Goal: Information Seeking & Learning: Understand process/instructions

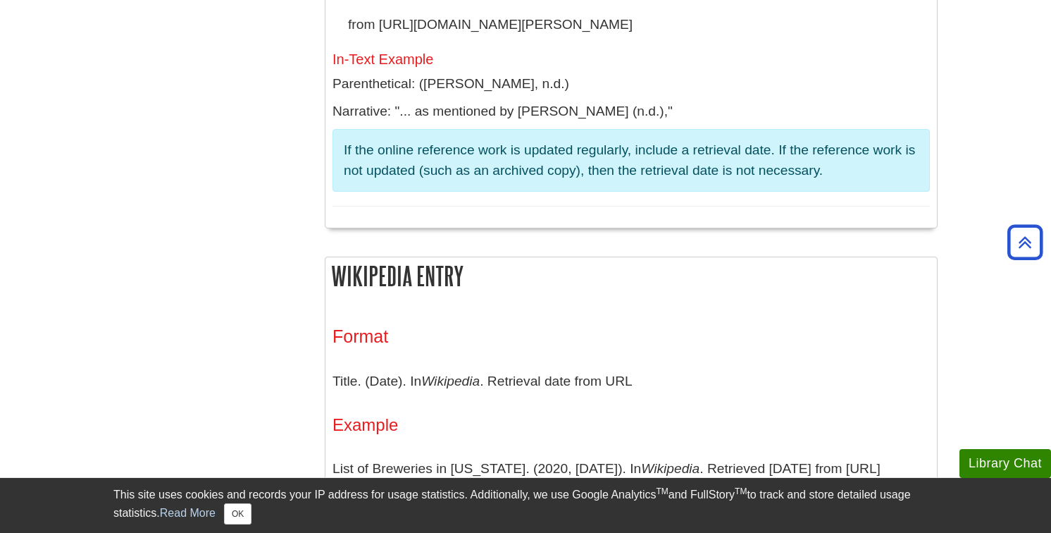
scroll to position [1414, 0]
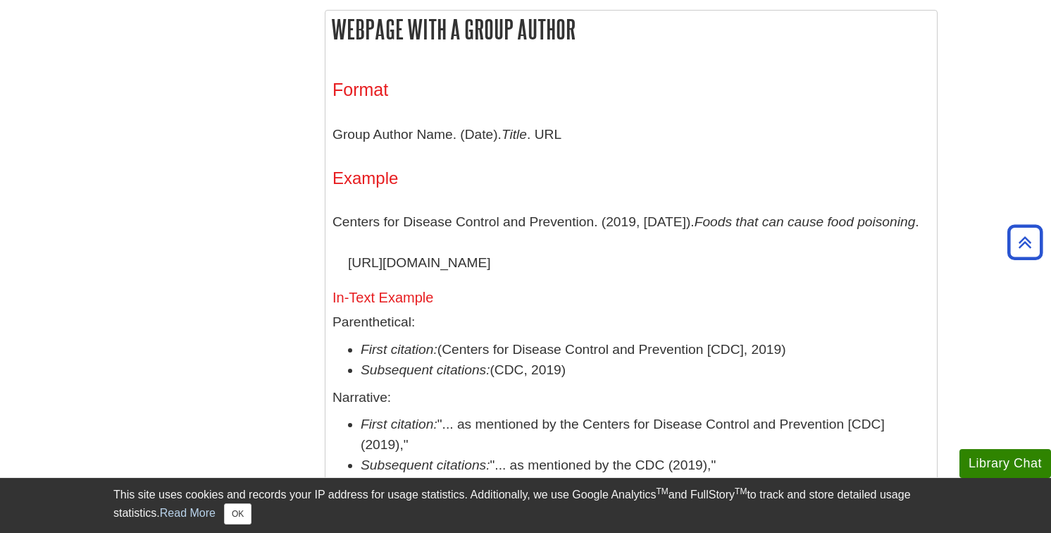
click at [663, 125] on p "Group Author Name. (Date). Title . URL" at bounding box center [630, 134] width 597 height 41
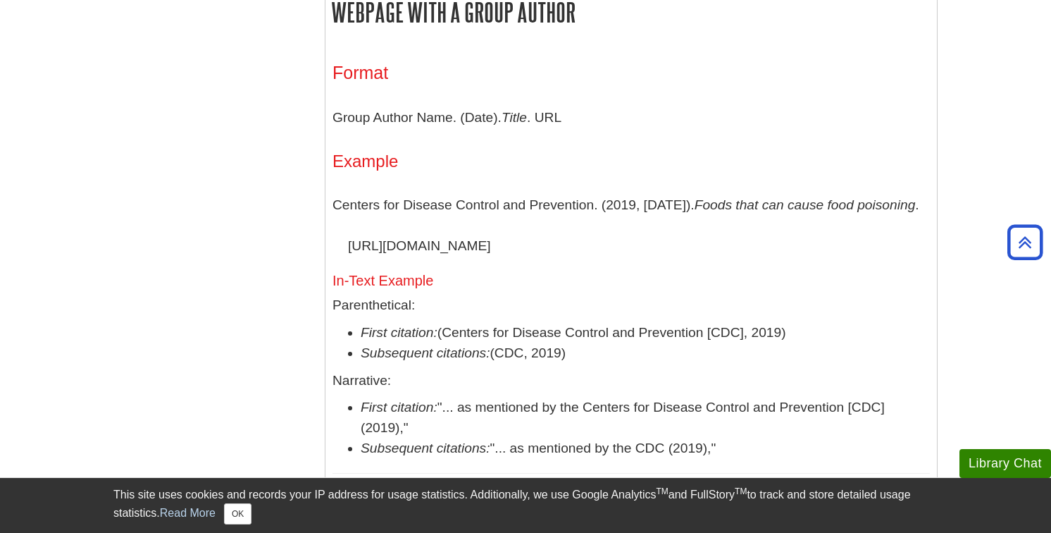
scroll to position [1440, 0]
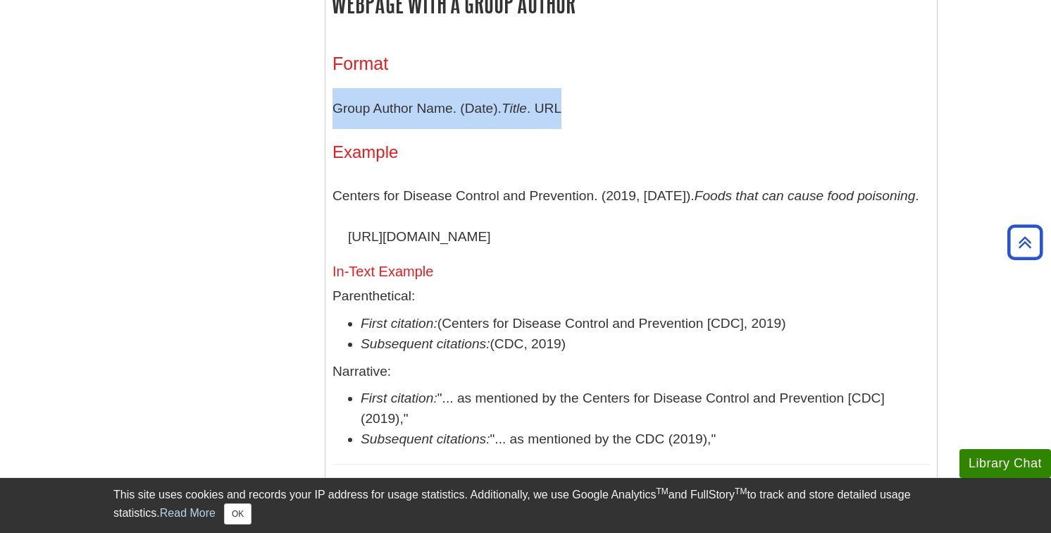
drag, startPoint x: 566, startPoint y: 108, endPoint x: 331, endPoint y: 109, distance: 234.6
click at [331, 109] on div "Format Group Author Name. (Date). Title . URL Example Centers for Disease Contr…" at bounding box center [630, 258] width 611 height 453
copy p "Group Author Name. (Date). Title . URL"
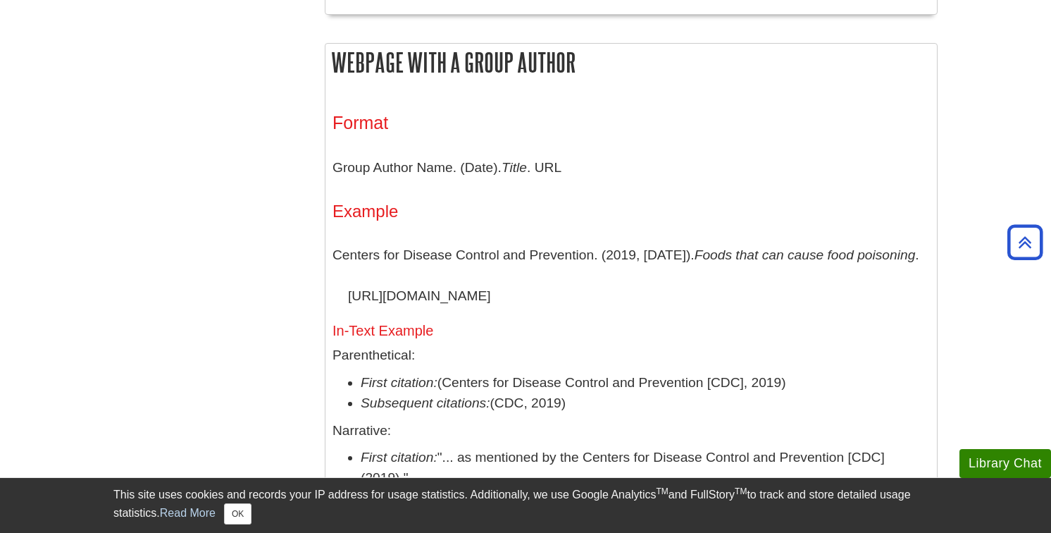
scroll to position [1410, 0]
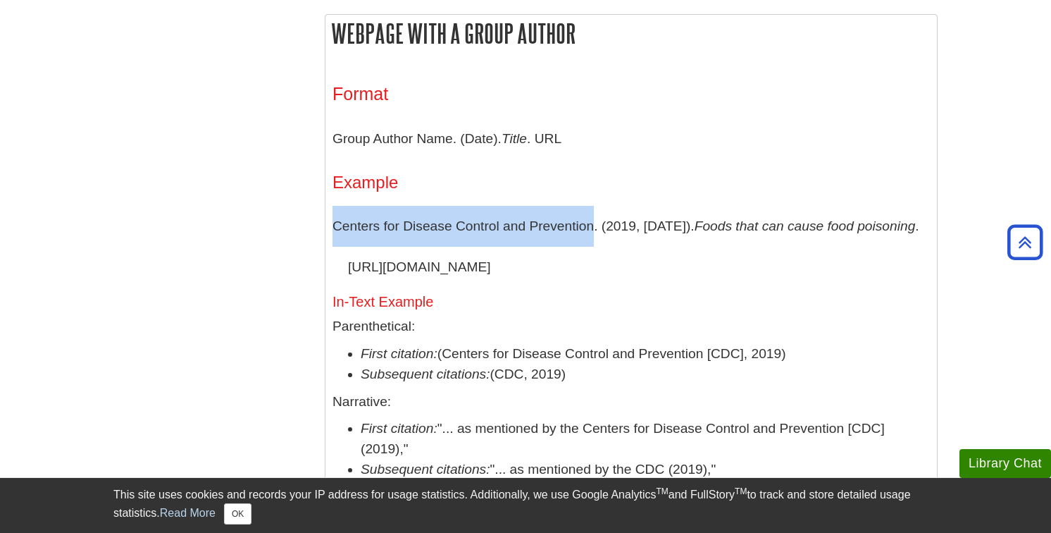
drag, startPoint x: 593, startPoint y: 232, endPoint x: 331, endPoint y: 233, distance: 262.0
click at [331, 233] on div "Format Group Author Name. (Date). Title . URL Example Centers for Disease Contr…" at bounding box center [630, 289] width 611 height 453
copy p "Centers for Disease Control and Prevention"
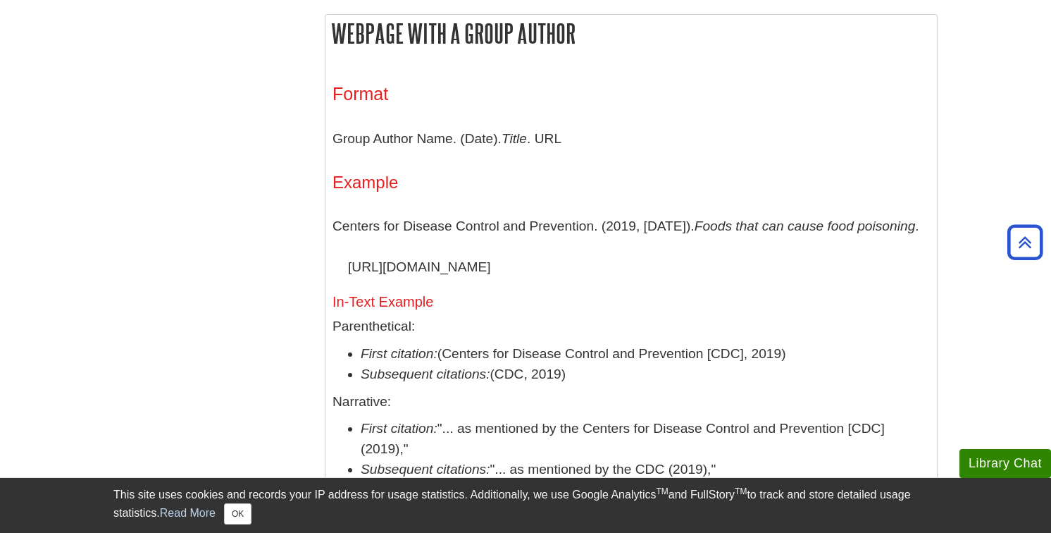
click at [430, 309] on h5 "In-Text Example" at bounding box center [630, 301] width 597 height 15
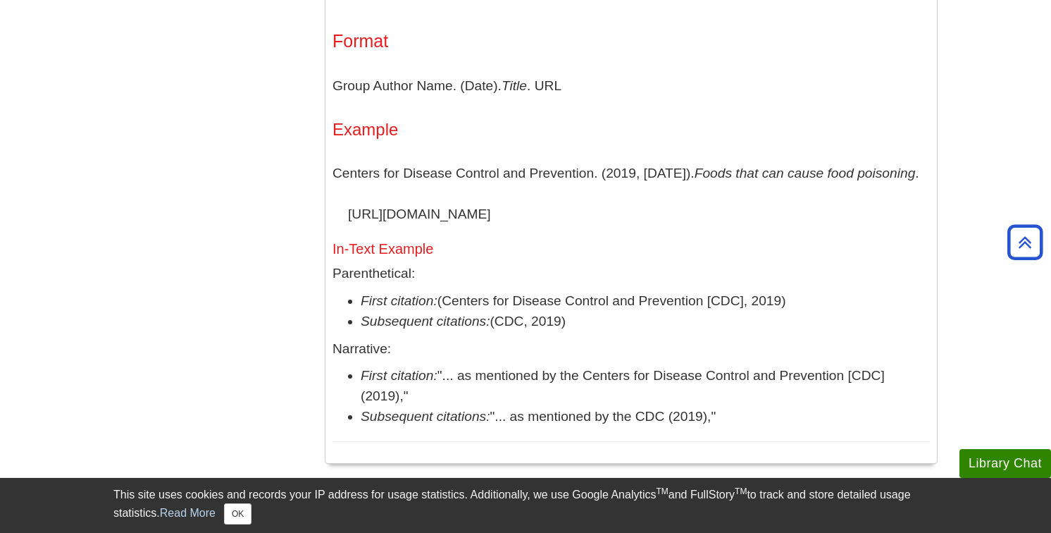
scroll to position [1466, 0]
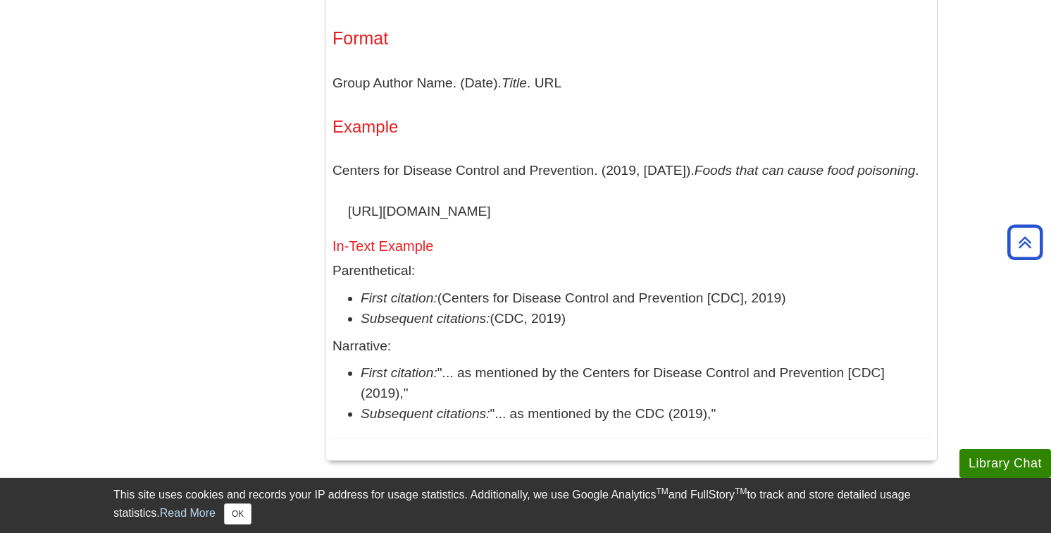
drag, startPoint x: 440, startPoint y: 304, endPoint x: 798, endPoint y: 309, distance: 358.6
click at [798, 309] on li "First citation: (Centers for Disease Control and Prevention [CDC], 2019)" at bounding box center [645, 298] width 569 height 20
